Goal: Obtain resource: Obtain resource

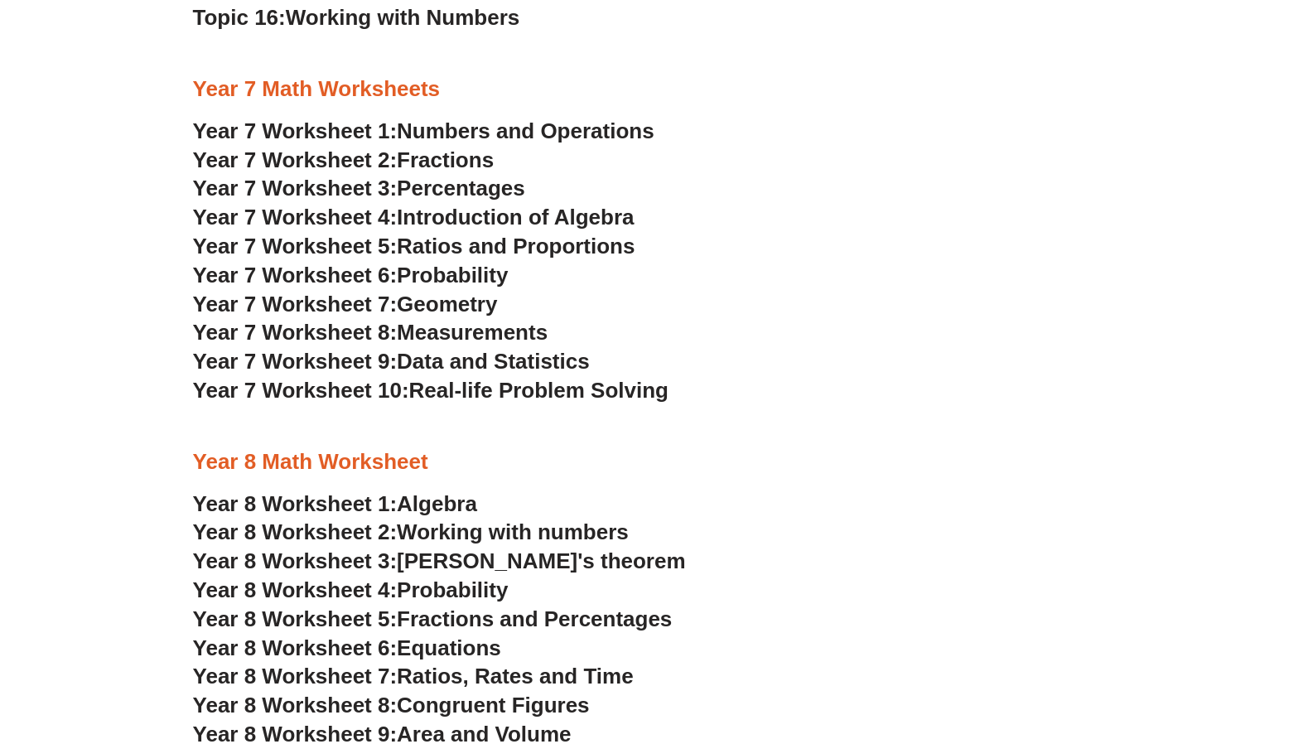
scroll to position [4038, 0]
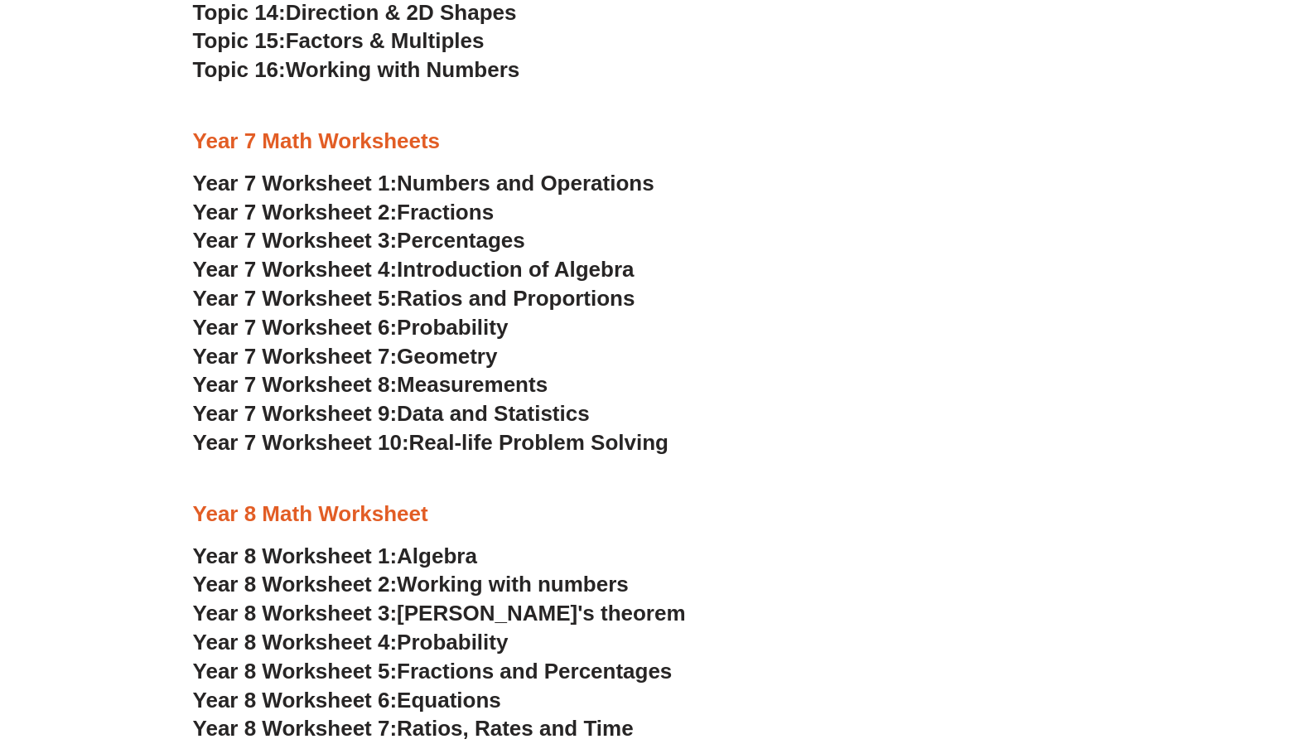
click at [588, 186] on span "Numbers and Operations" at bounding box center [525, 183] width 257 height 25
click at [445, 212] on span "Fractions" at bounding box center [445, 212] width 97 height 25
click at [476, 240] on span "Percentages" at bounding box center [461, 240] width 128 height 25
click at [438, 266] on span "Introduction of Algebra" at bounding box center [515, 269] width 237 height 25
click at [542, 301] on span "Ratios and Proportions" at bounding box center [516, 298] width 238 height 25
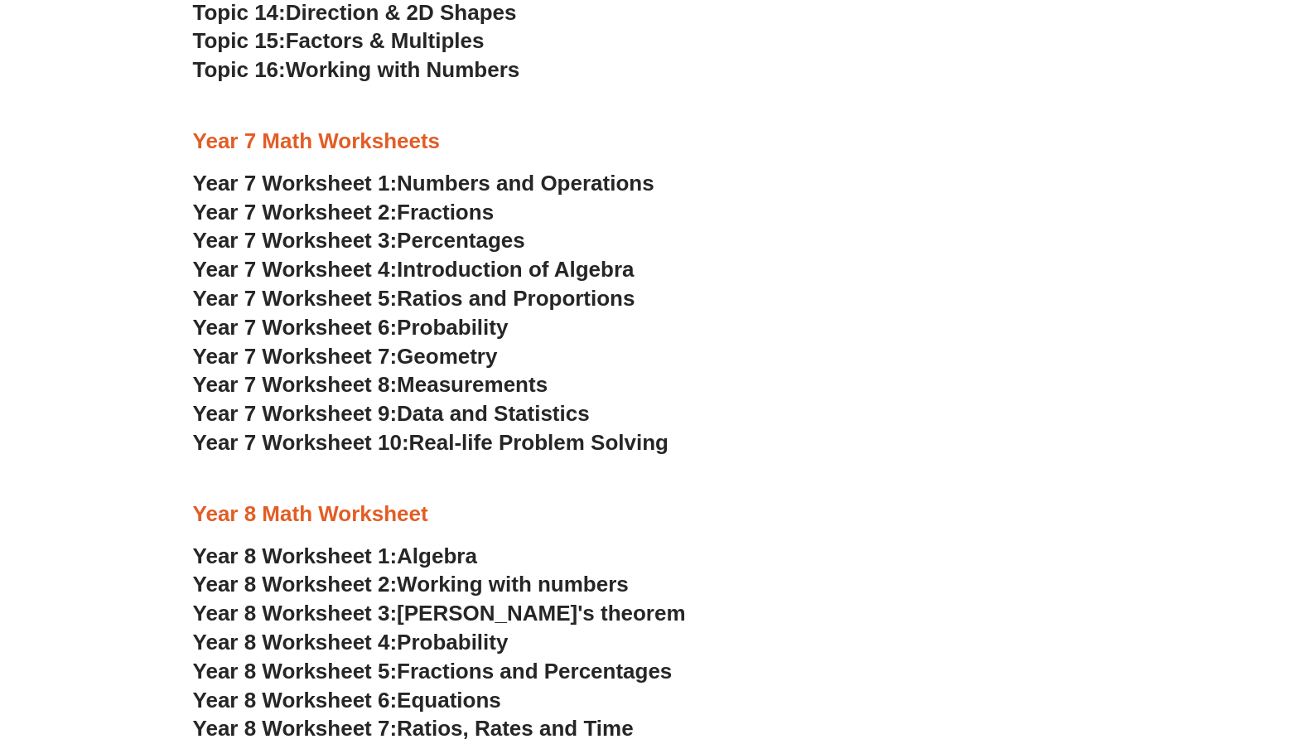
click at [486, 324] on span "Probability" at bounding box center [452, 327] width 111 height 25
click at [463, 357] on span "Geometry" at bounding box center [447, 356] width 100 height 25
click at [478, 388] on span "Measurements" at bounding box center [472, 384] width 151 height 25
click at [461, 423] on span "Data and Statistics" at bounding box center [493, 413] width 193 height 25
click at [544, 452] on span "Real-life Problem Solving" at bounding box center [538, 442] width 259 height 25
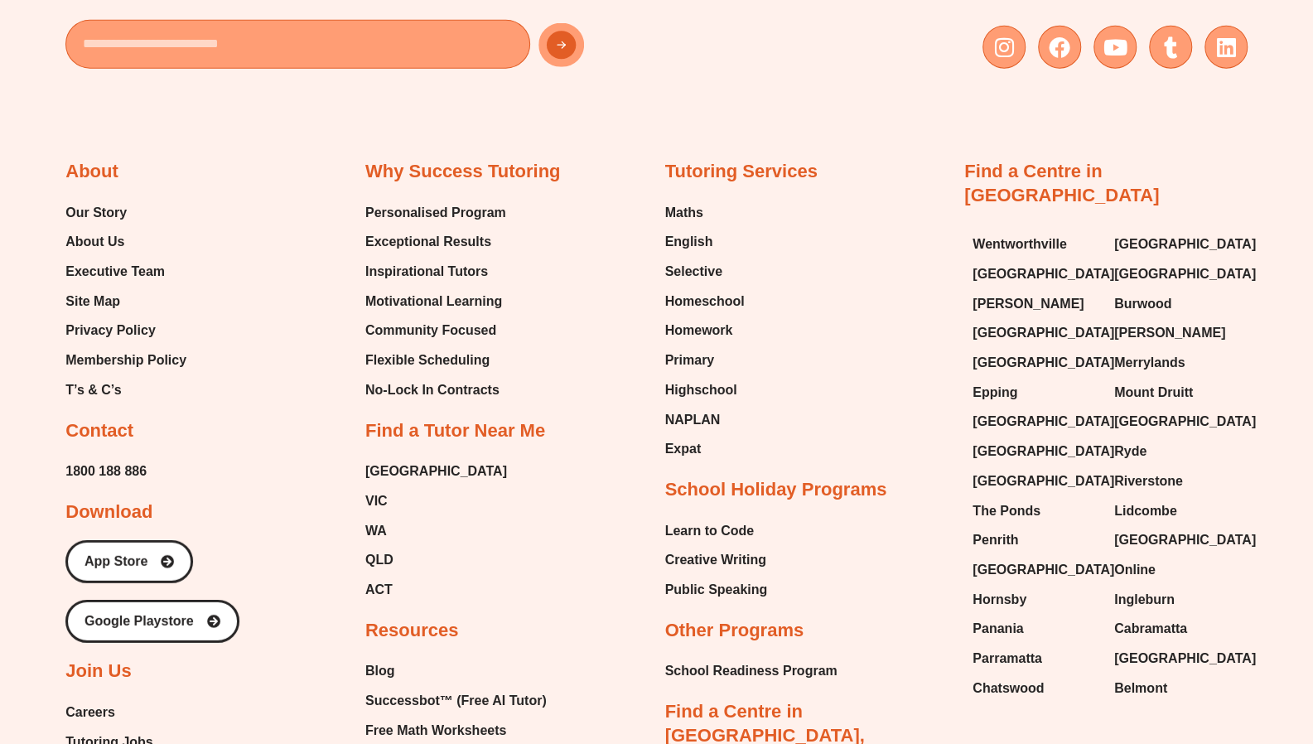
scroll to position [10946, 0]
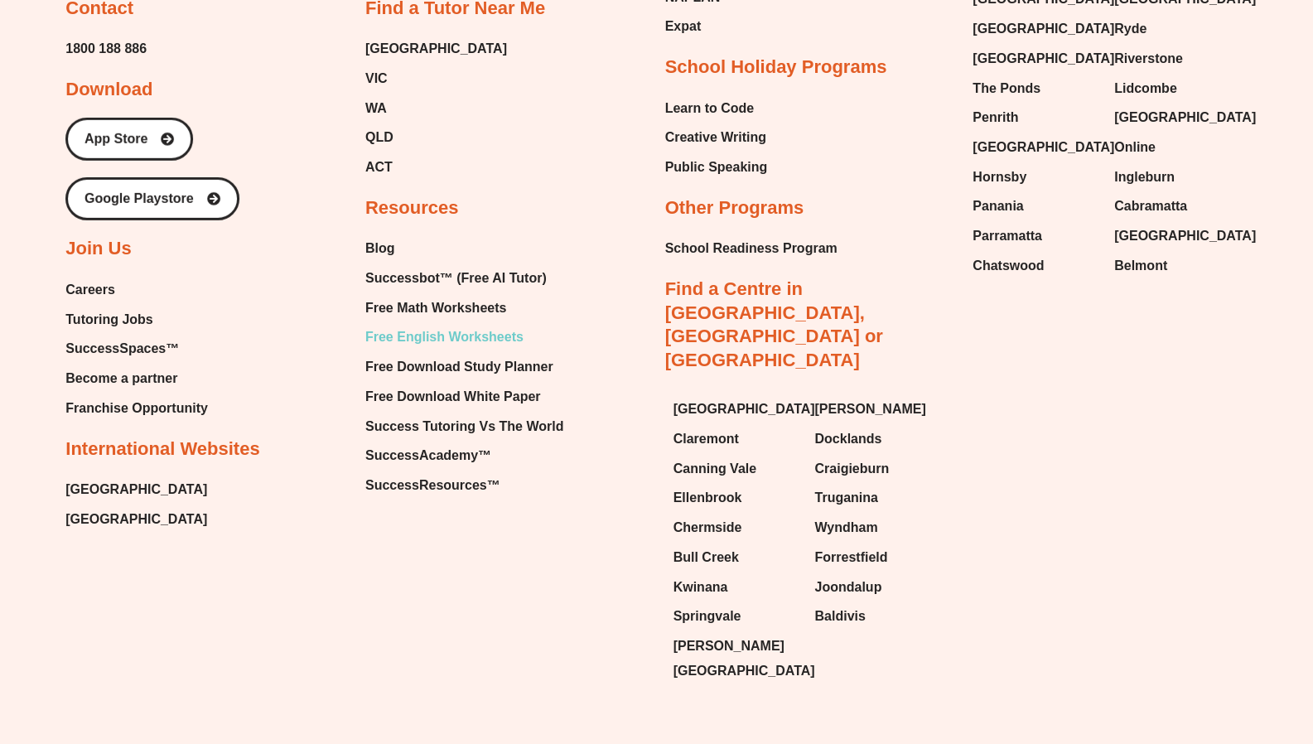
click at [484, 344] on span "Free English Worksheets" at bounding box center [444, 337] width 158 height 25
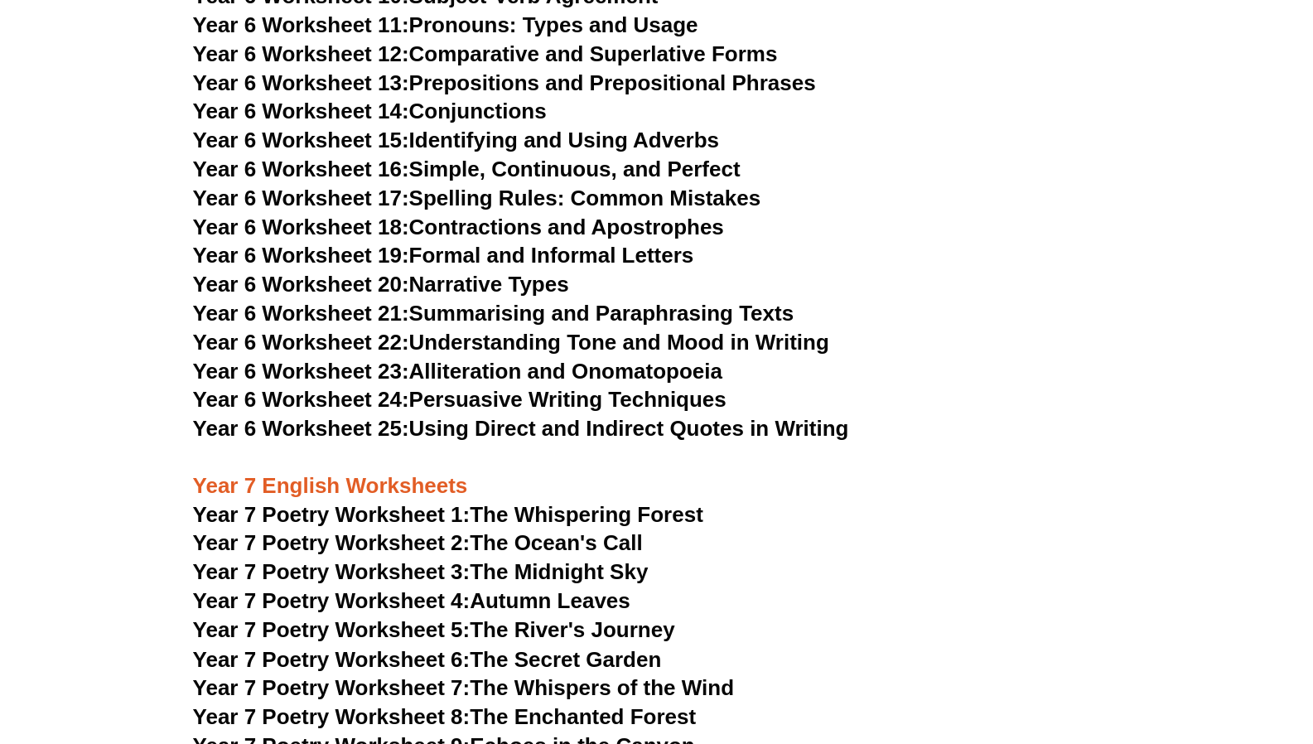
scroll to position [9483, 0]
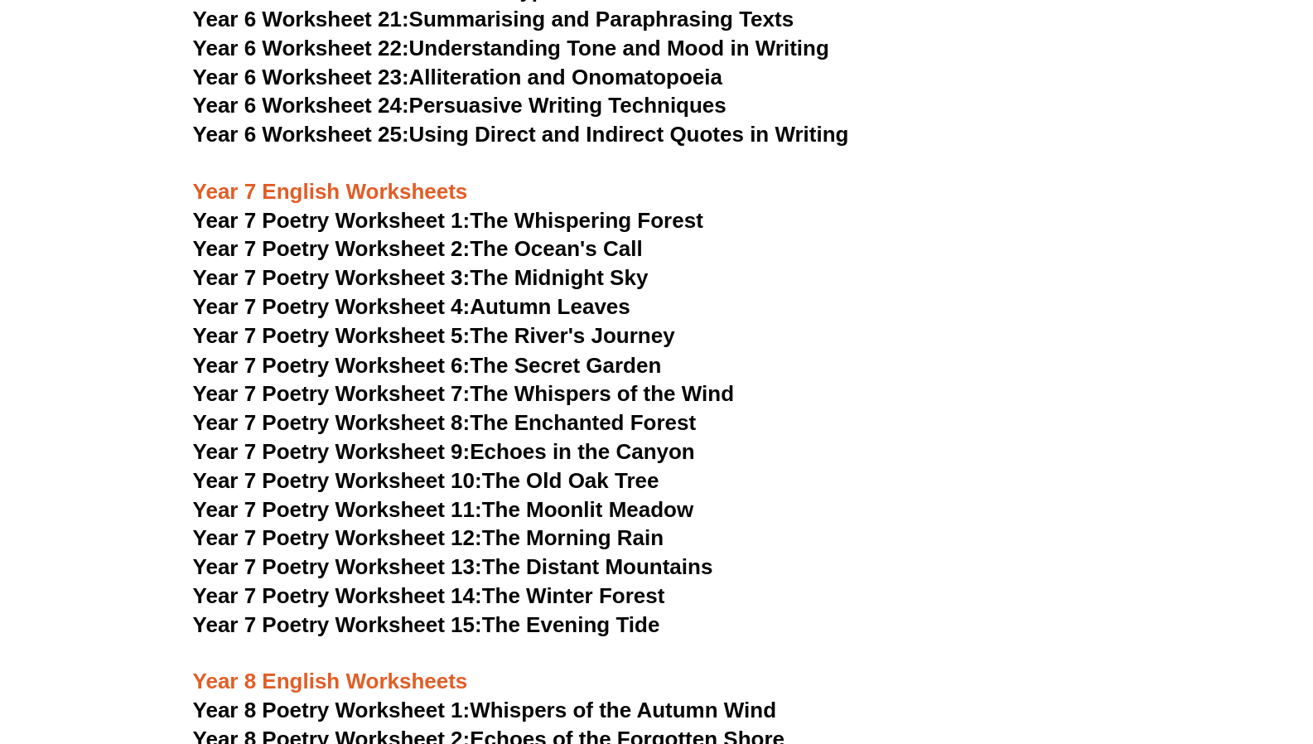
click at [604, 208] on link "Year 7 Poetry Worksheet 1: The Whispering Forest" at bounding box center [448, 220] width 510 height 25
click at [532, 323] on link "Year 7 Poetry Worksheet 5: The River's Journey" at bounding box center [434, 335] width 482 height 25
click at [628, 352] on link "Year 7 Poetry Worksheet 6: The Secret Garden" at bounding box center [427, 364] width 469 height 25
click at [525, 612] on link "Year 7 Poetry Worksheet 15: The Evening Tide" at bounding box center [426, 624] width 467 height 25
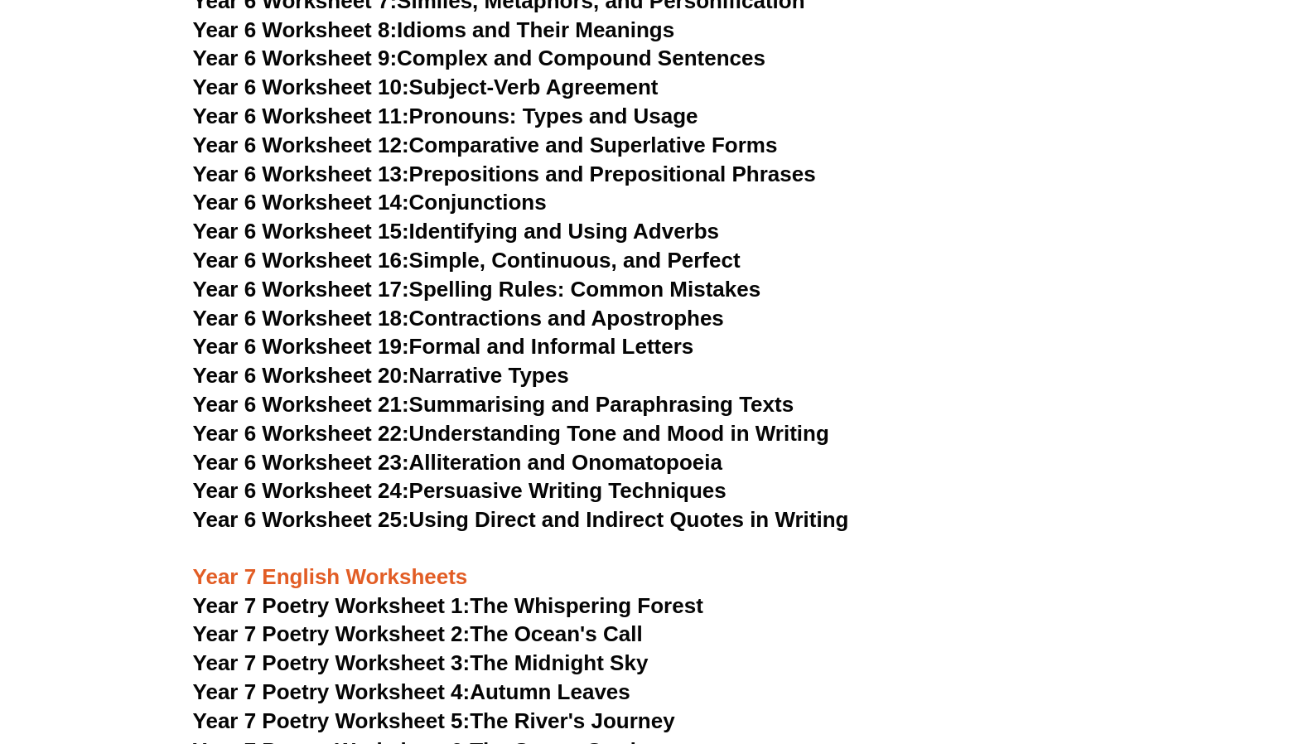
scroll to position [9065, 0]
